Goal: Task Accomplishment & Management: Manage account settings

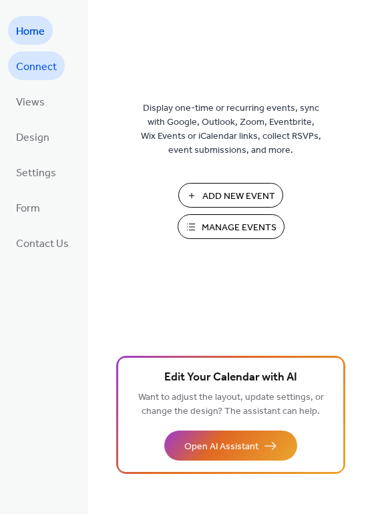
click at [39, 77] on link "Connect" at bounding box center [36, 65] width 57 height 29
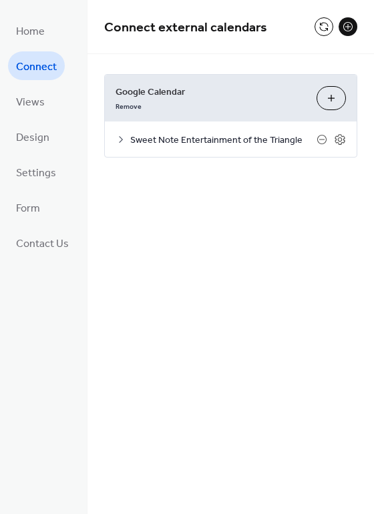
click at [205, 142] on span "Sweet Note Entertainment of the Triangle" at bounding box center [223, 140] width 186 height 14
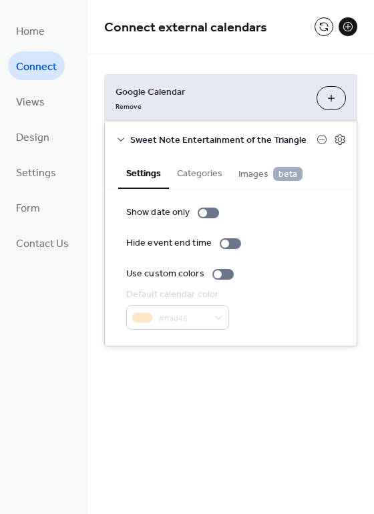
click at [252, 171] on span "Images beta" at bounding box center [270, 174] width 64 height 15
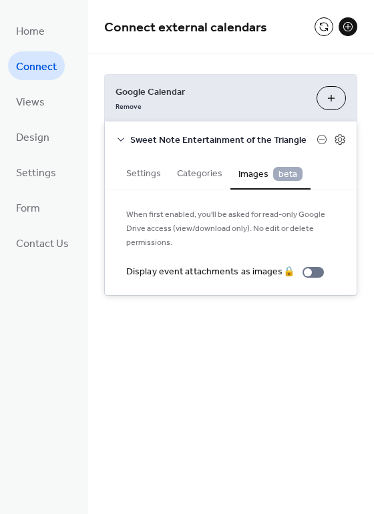
click at [138, 169] on button "Settings" at bounding box center [143, 172] width 51 height 31
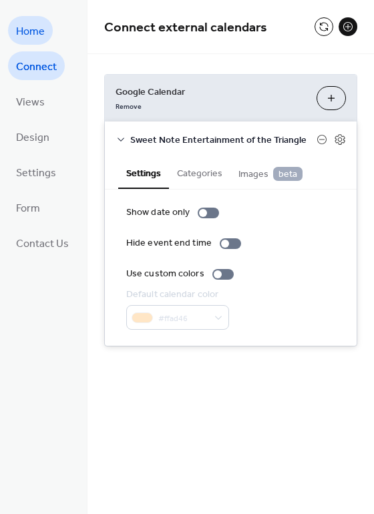
click at [44, 35] on span "Home" at bounding box center [30, 31] width 29 height 21
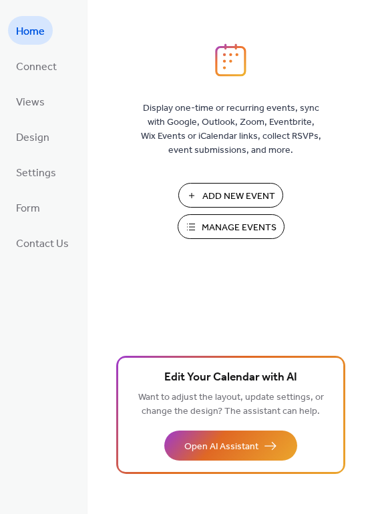
click at [232, 232] on span "Manage Events" at bounding box center [238, 228] width 75 height 14
